Goal: Task Accomplishment & Management: Use online tool/utility

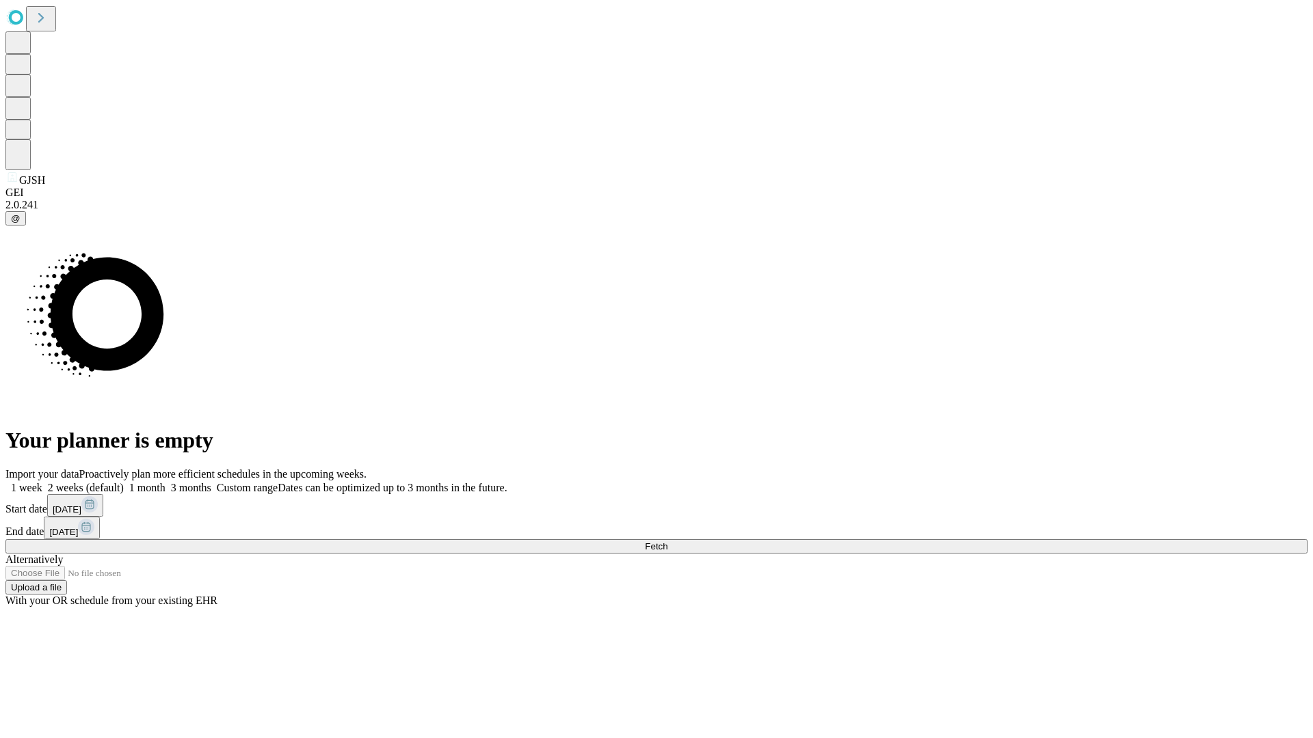
click at [667, 541] on span "Fetch" at bounding box center [656, 546] width 23 height 10
